Goal: Find specific page/section: Find specific page/section

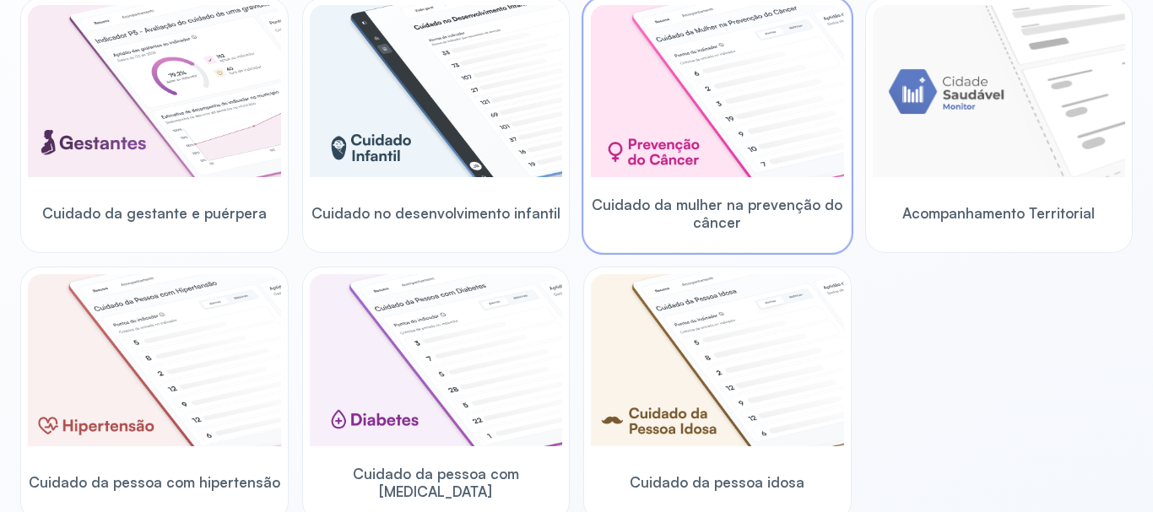
scroll to position [239, 0]
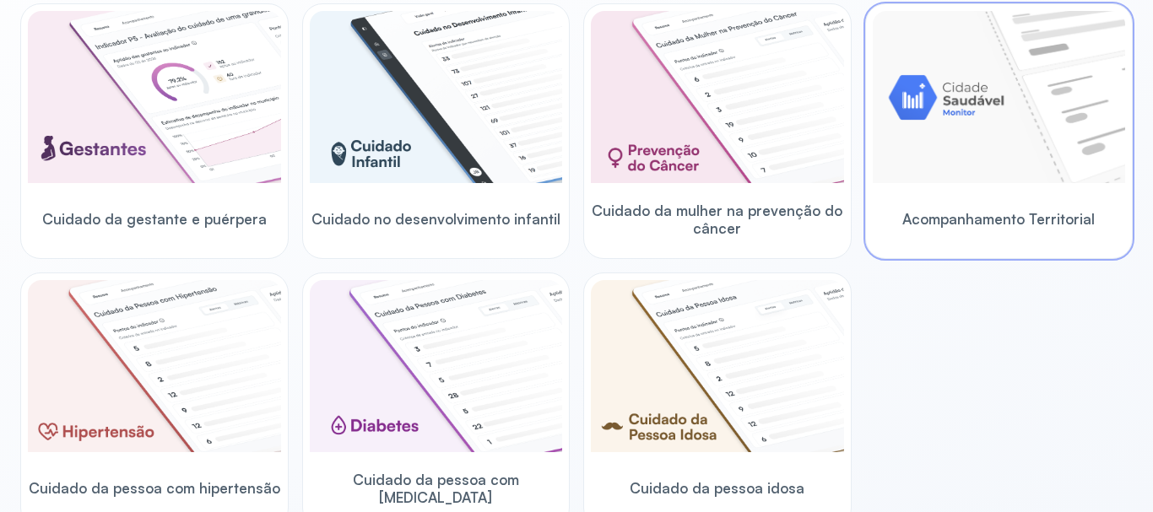
click at [969, 130] on img at bounding box center [999, 97] width 253 height 172
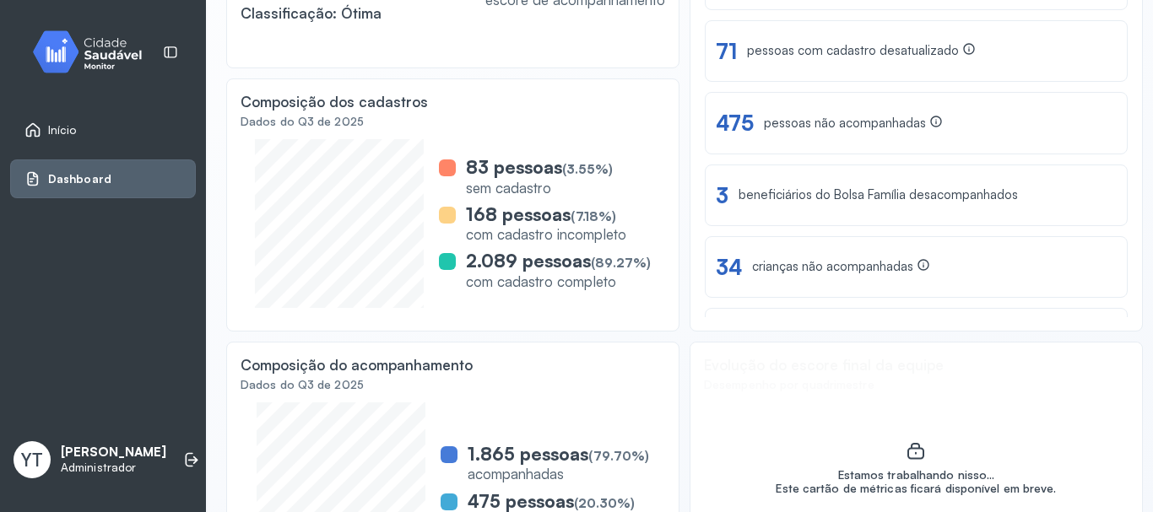
scroll to position [111, 0]
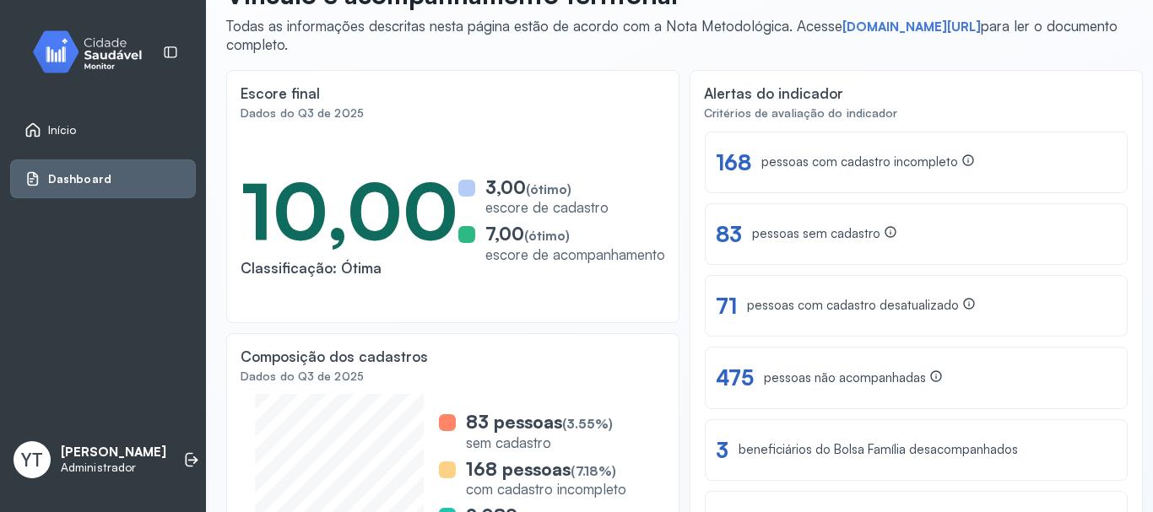
click at [77, 135] on link "Início" at bounding box center [102, 130] width 157 height 17
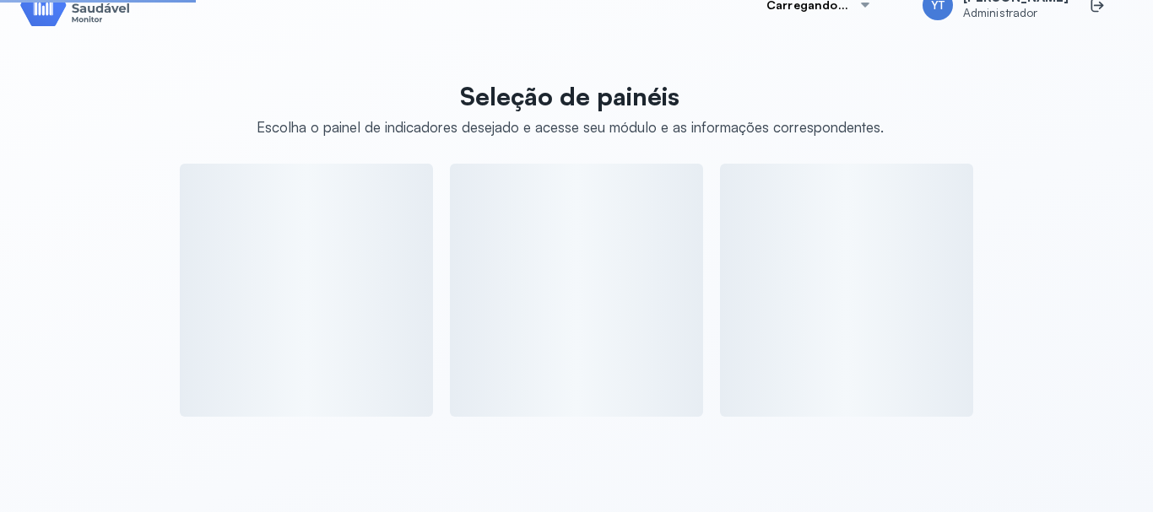
scroll to position [111, 0]
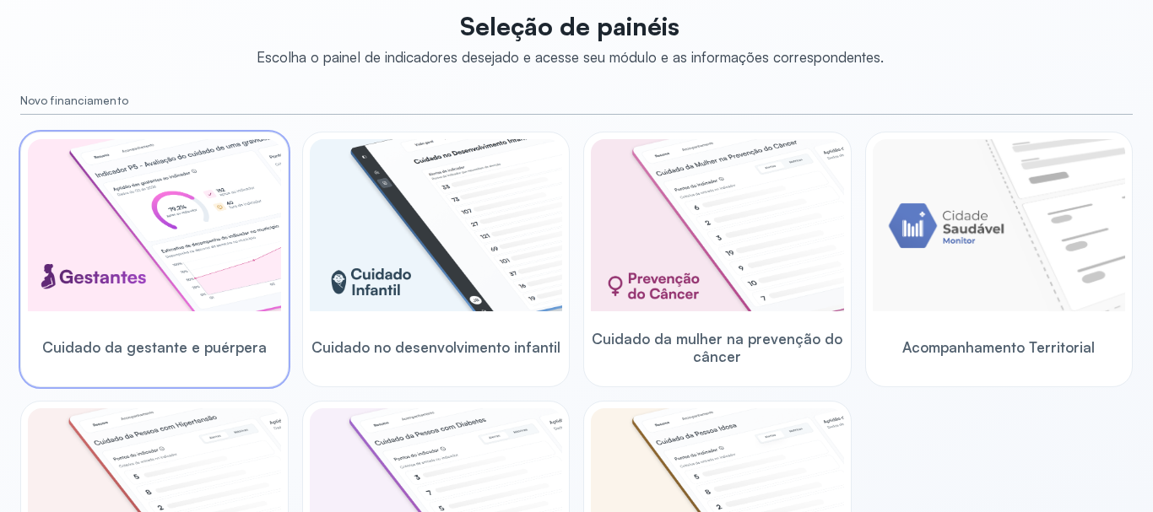
click at [223, 280] on img at bounding box center [154, 225] width 253 height 172
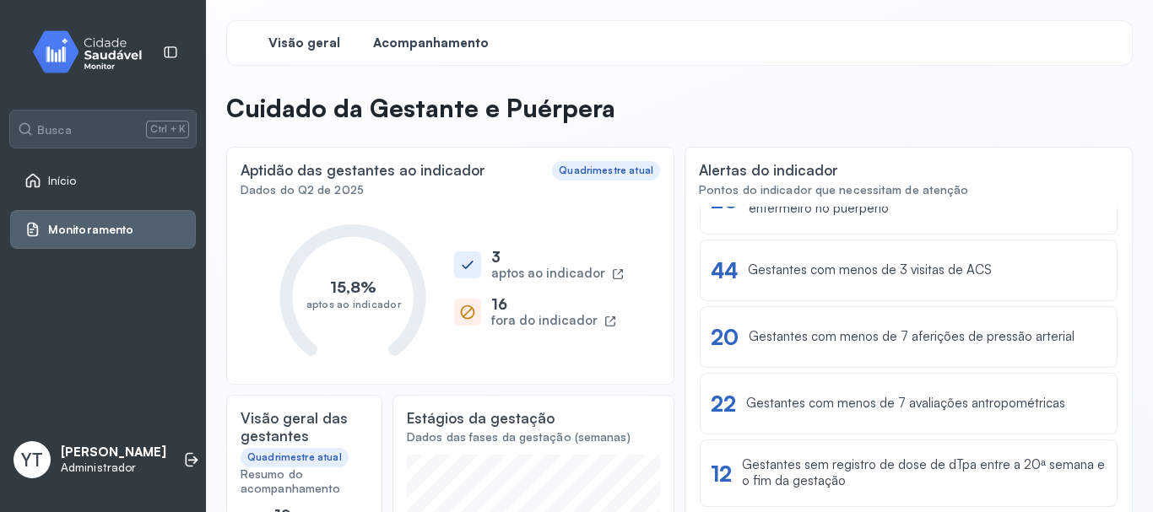
click at [430, 45] on span "Acompanhamento" at bounding box center [431, 43] width 116 height 16
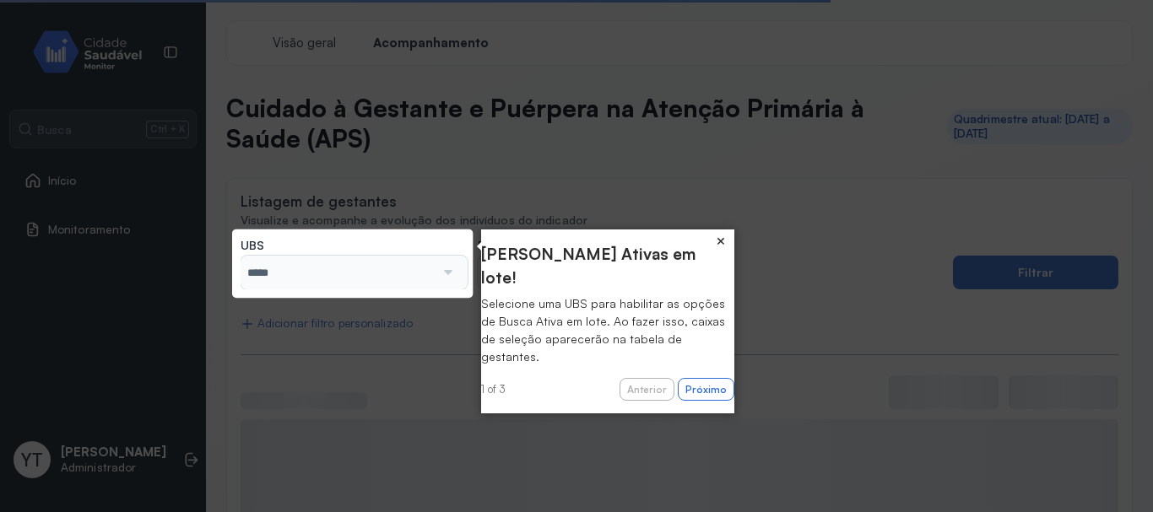
click at [728, 240] on button "×" at bounding box center [720, 242] width 27 height 24
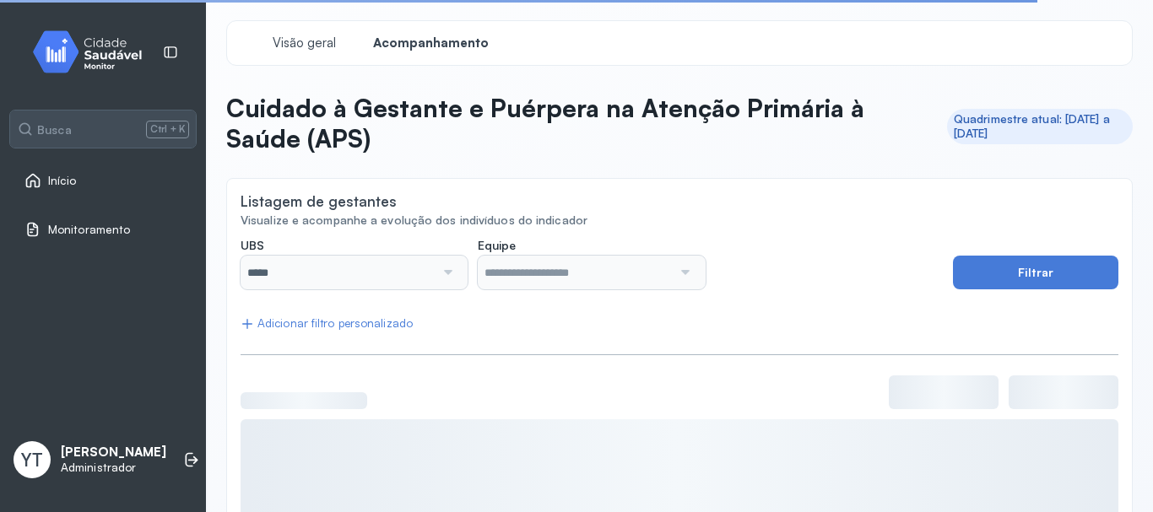
click at [446, 276] on div at bounding box center [446, 273] width 23 height 34
click at [440, 276] on div at bounding box center [446, 273] width 23 height 34
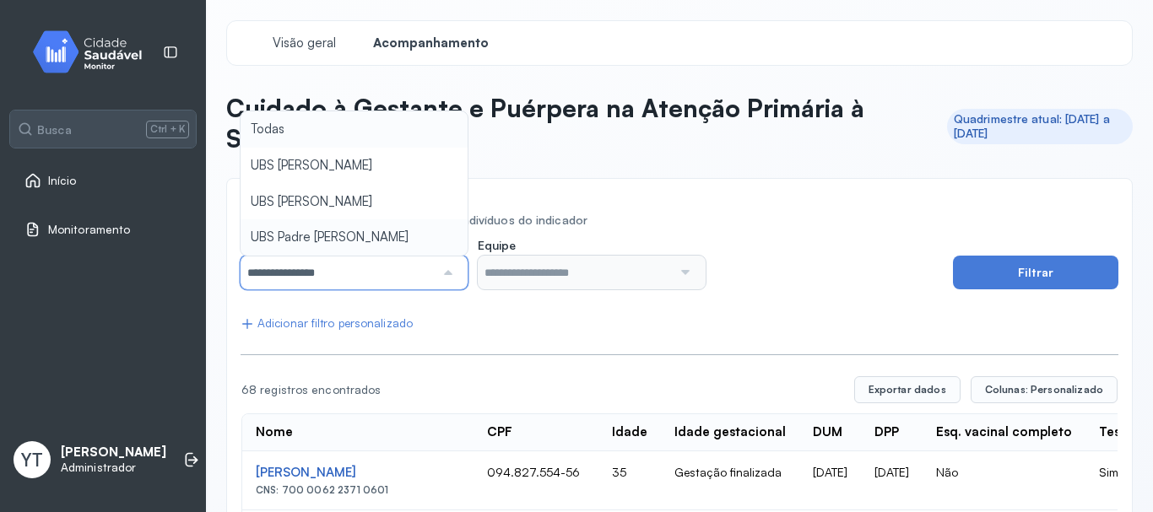
type input "*****"
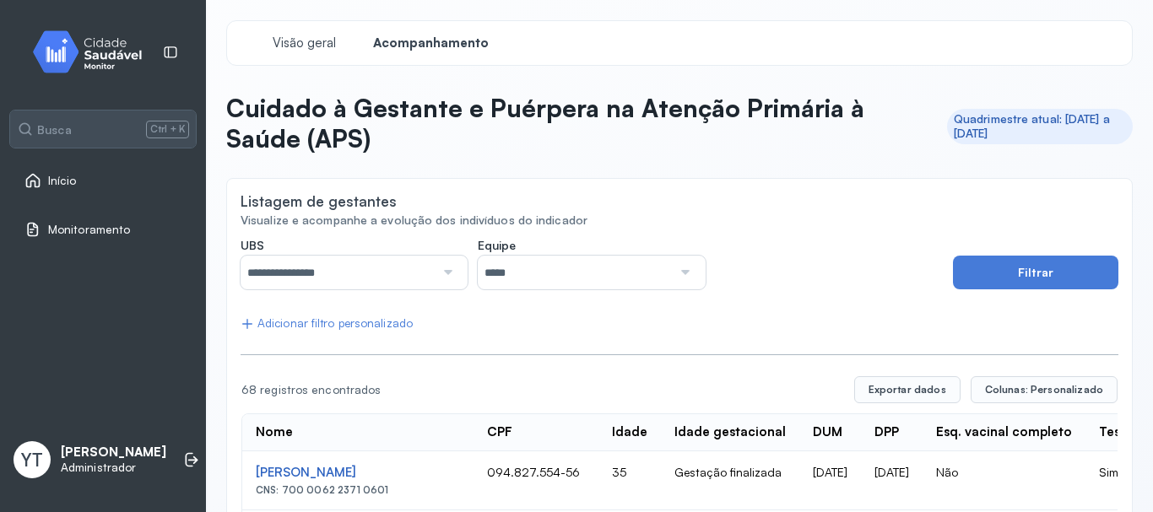
click at [531, 267] on input "*****" at bounding box center [575, 273] width 194 height 34
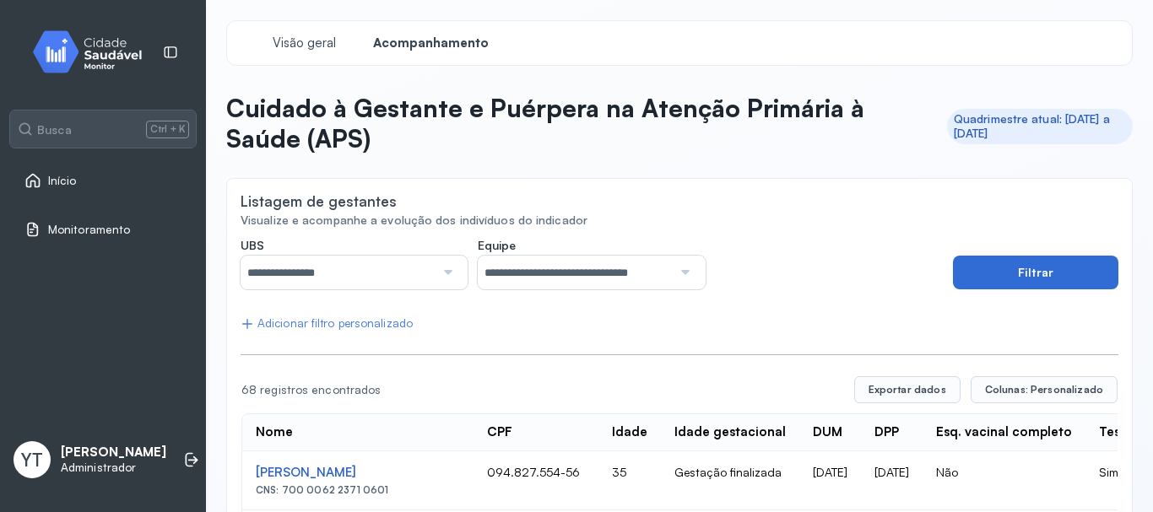
click at [982, 262] on button "Filtrar" at bounding box center [1035, 273] width 165 height 34
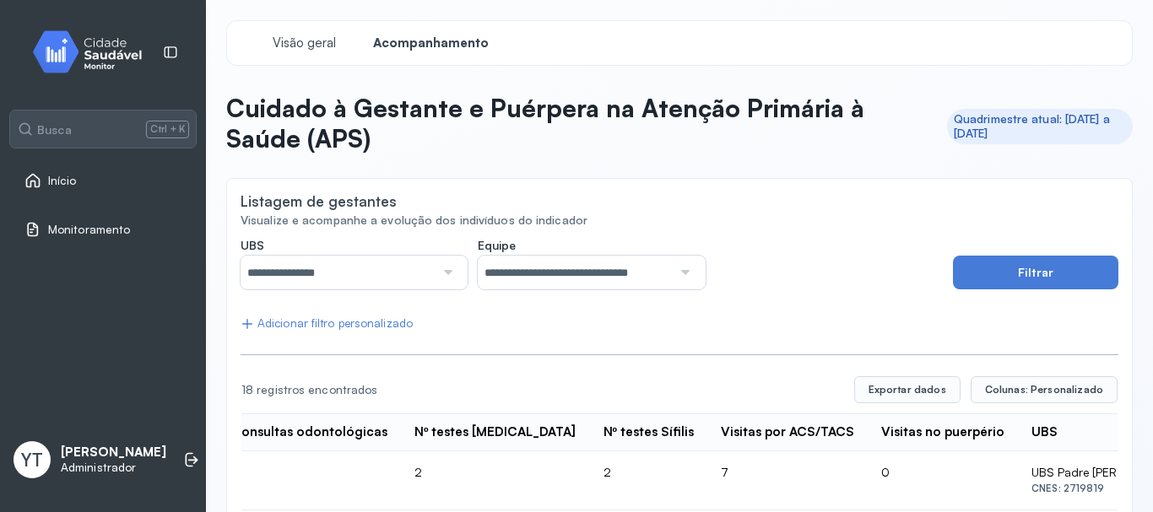
click at [685, 275] on div at bounding box center [683, 273] width 23 height 34
click at [365, 324] on div "Adicionar filtro personalizado" at bounding box center [327, 324] width 172 height 14
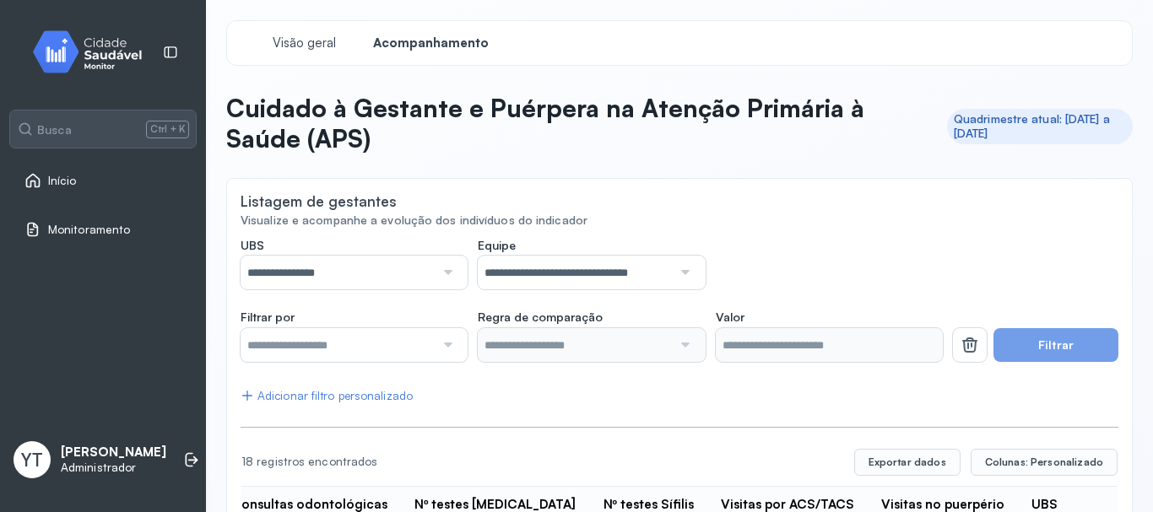
click at [451, 349] on div at bounding box center [446, 345] width 23 height 34
click at [451, 346] on div at bounding box center [446, 345] width 23 height 34
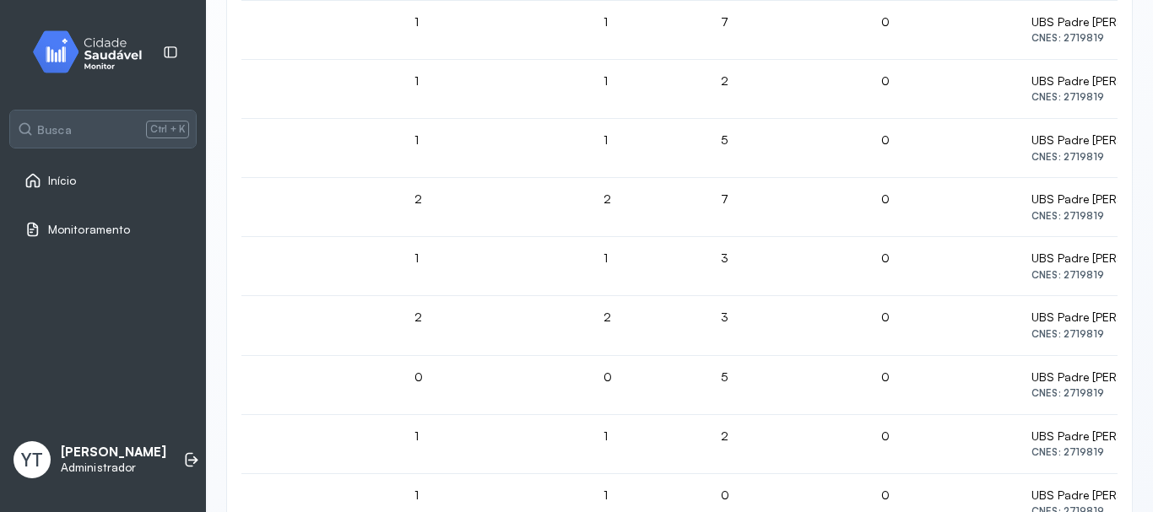
scroll to position [1125, 0]
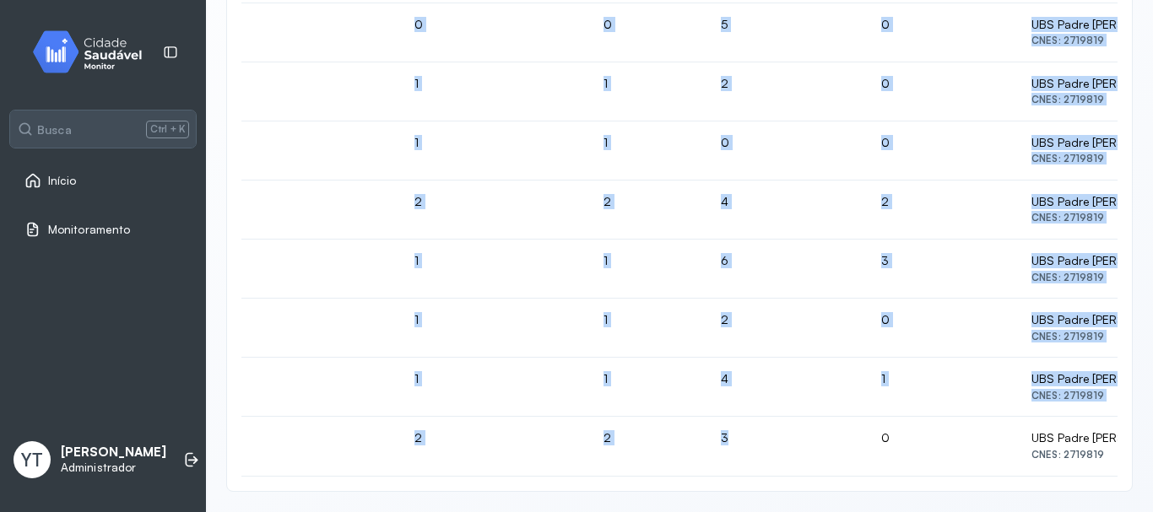
drag, startPoint x: 575, startPoint y: 463, endPoint x: 344, endPoint y: 472, distance: 231.4
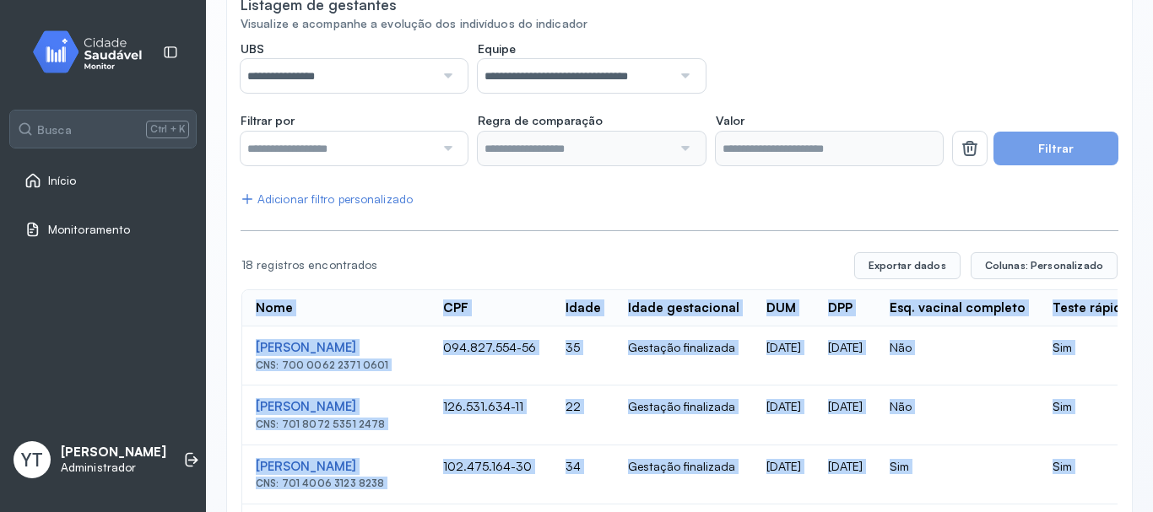
scroll to position [0, 0]
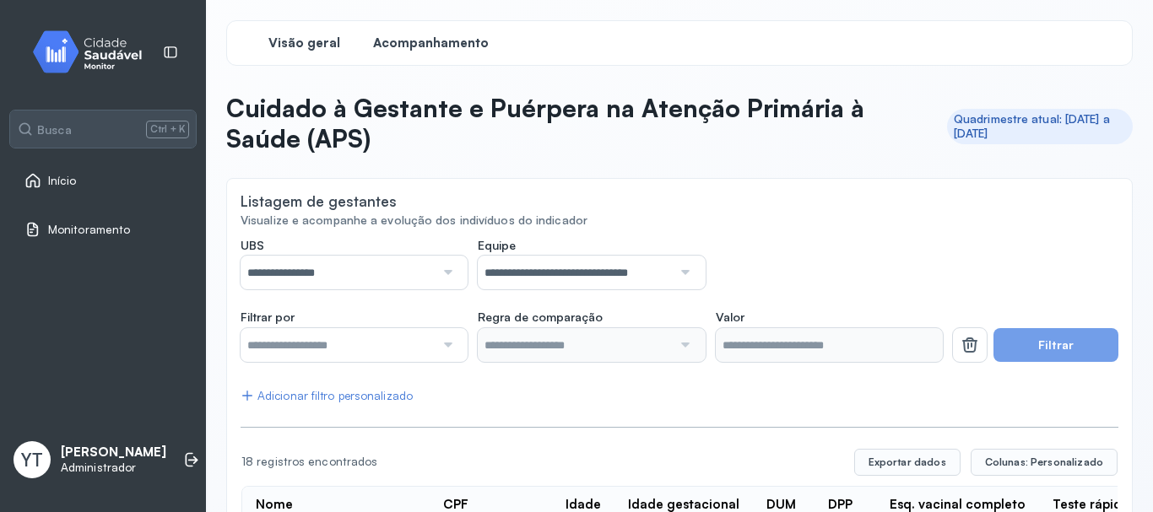
click at [306, 46] on span "Visão geral" at bounding box center [304, 43] width 72 height 16
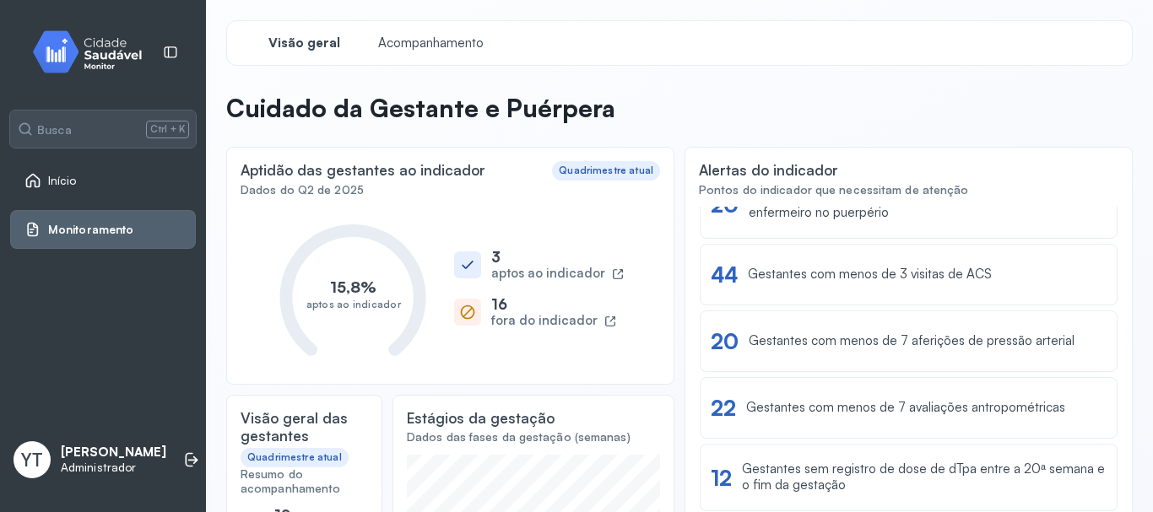
scroll to position [241, 0]
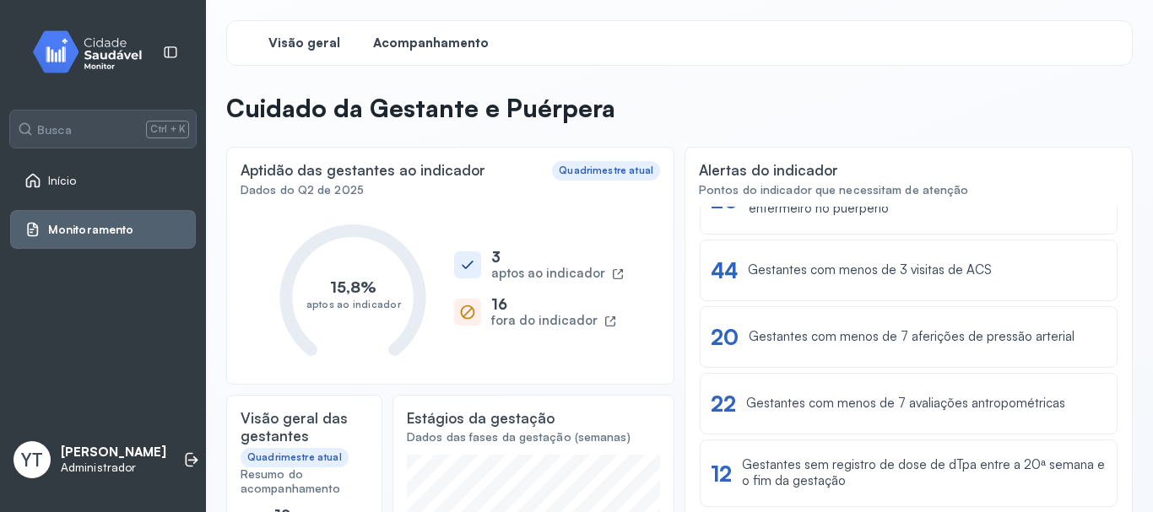
click at [423, 46] on span "Acompanhamento" at bounding box center [431, 43] width 116 height 16
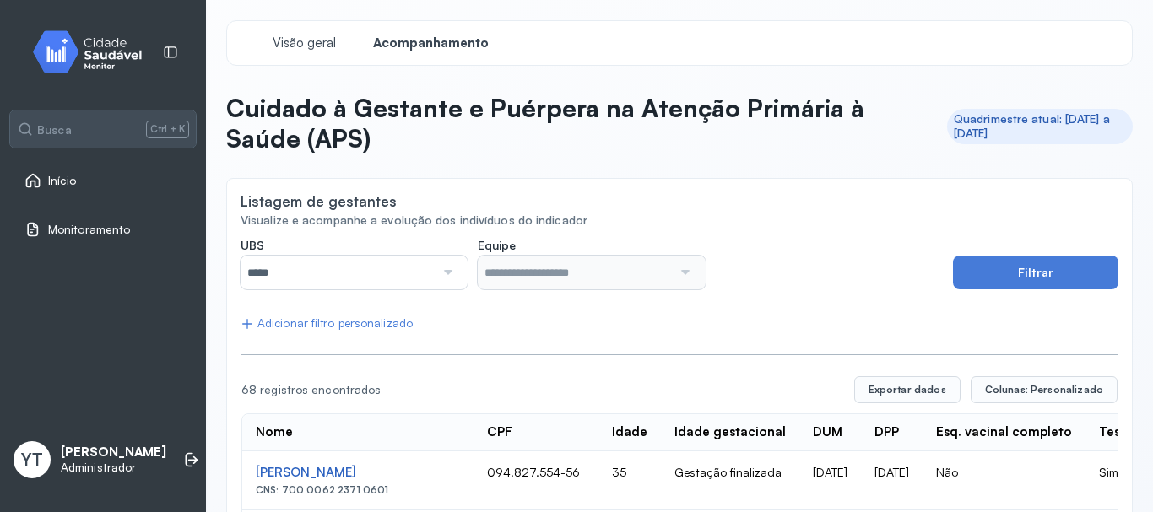
click at [67, 174] on span "Início" at bounding box center [62, 181] width 29 height 14
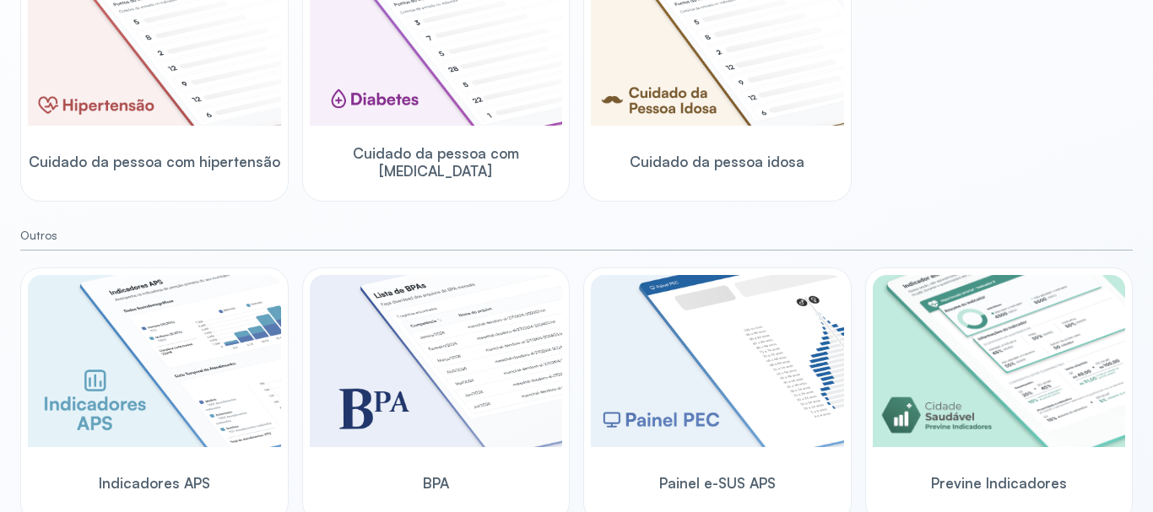
scroll to position [576, 0]
